Goal: Find specific page/section

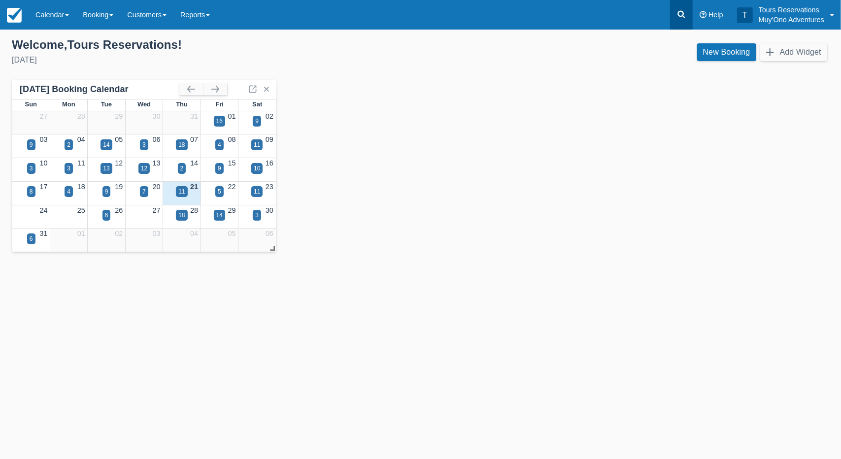
click at [677, 10] on icon at bounding box center [682, 14] width 10 height 10
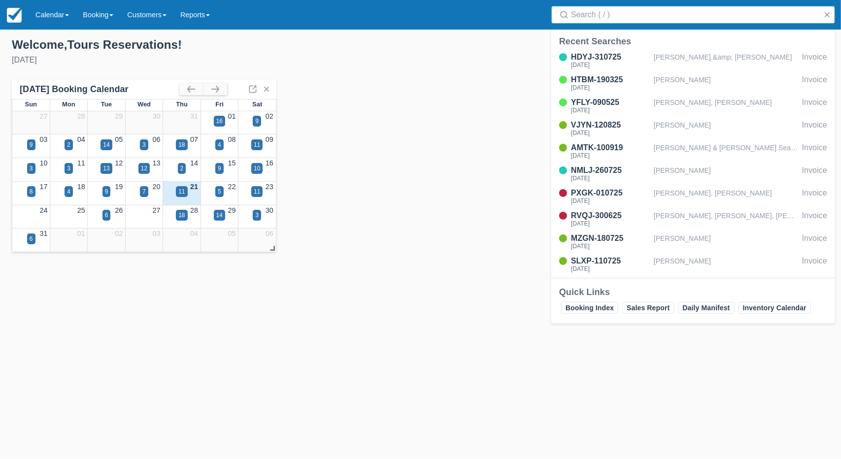
click at [642, 17] on input "Search" at bounding box center [695, 15] width 248 height 18
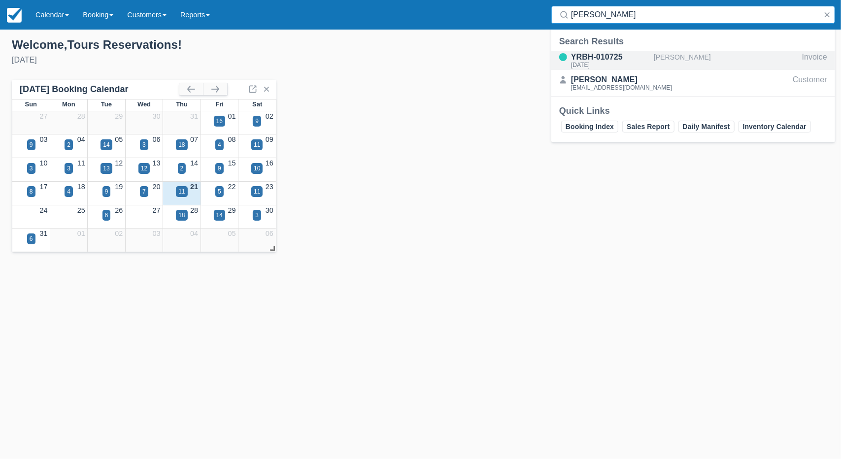
type input "Emily Holliman"
click at [613, 63] on div "Wed Aug 20 2025" at bounding box center [610, 65] width 79 height 6
